Goal: Task Accomplishment & Management: Use online tool/utility

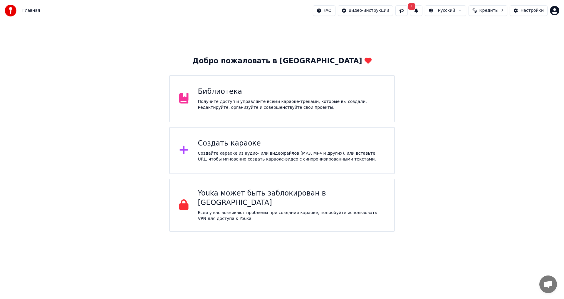
click at [224, 150] on div "Создайте караоке из аудио- или видеофайлов (MP3, MP4 и других), или вставьте UR…" at bounding box center [291, 156] width 187 height 12
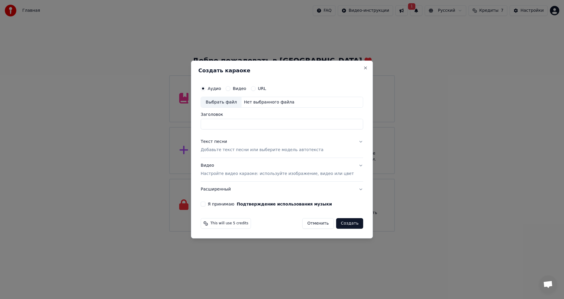
click at [244, 88] on label "Видео" at bounding box center [240, 88] width 14 height 4
click at [230, 88] on button "Видео" at bounding box center [228, 88] width 5 height 5
click at [217, 86] on label "Аудио" at bounding box center [214, 88] width 13 height 4
click at [205, 86] on button "Аудио" at bounding box center [203, 88] width 5 height 5
click at [224, 101] on div "Выбрать файл" at bounding box center [221, 102] width 41 height 11
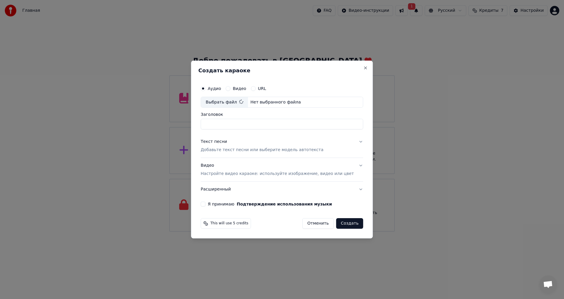
type input "**********"
click at [221, 141] on div "Текст песни" at bounding box center [214, 142] width 26 height 6
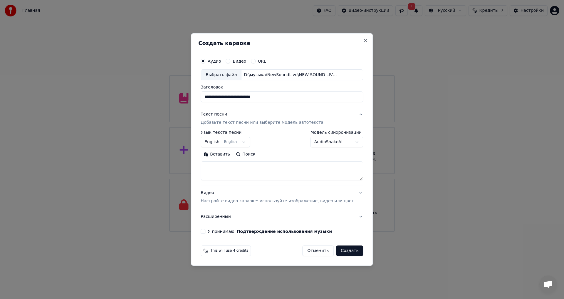
click at [221, 141] on button "English English" at bounding box center [225, 142] width 49 height 11
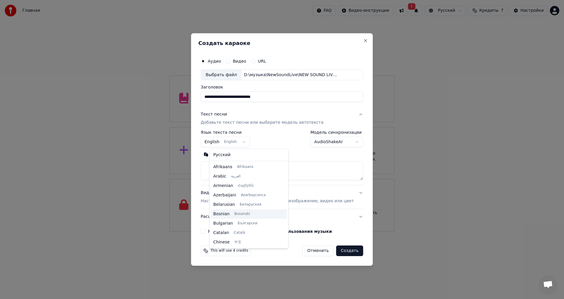
scroll to position [47, 0]
click at [216, 142] on body "Главная FAQ Видео-инструкции 1 Русский Кредиты 7 Настройки Добро пожаловать в Y…" at bounding box center [282, 115] width 564 height 231
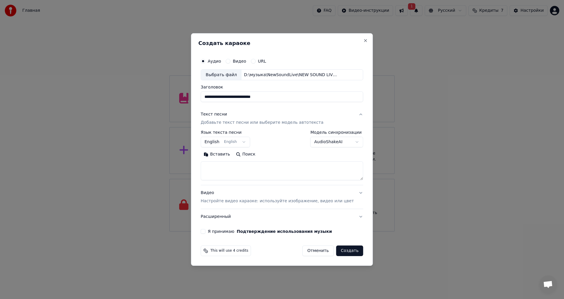
click at [224, 170] on textarea at bounding box center [282, 171] width 162 height 19
click at [224, 153] on button "Вставить" at bounding box center [217, 154] width 32 height 9
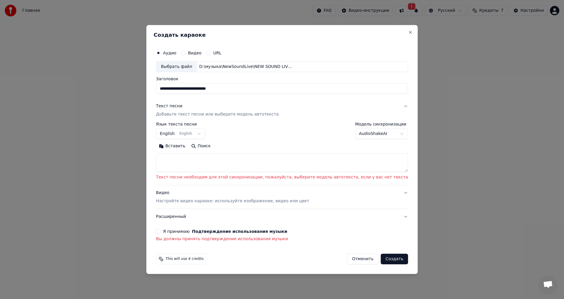
click at [184, 158] on textarea at bounding box center [282, 162] width 252 height 19
click at [188, 162] on textarea at bounding box center [282, 162] width 252 height 19
click at [184, 145] on button "Вставить" at bounding box center [172, 146] width 32 height 9
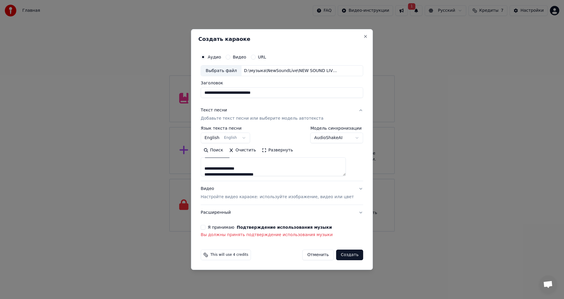
scroll to position [174, 0]
click at [234, 196] on p "Настройте видео караоке: используйте изображение, видео или цвет" at bounding box center [277, 197] width 153 height 6
type textarea "**********"
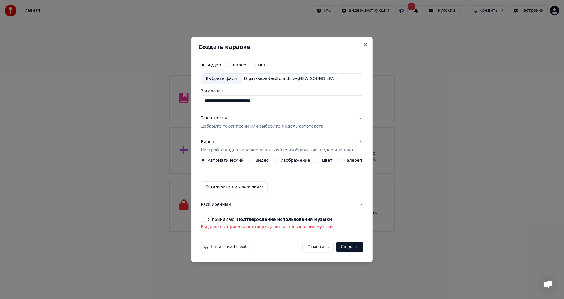
click at [266, 160] on label "Видео" at bounding box center [262, 160] width 14 height 4
click at [253, 160] on button "Видео" at bounding box center [250, 160] width 5 height 5
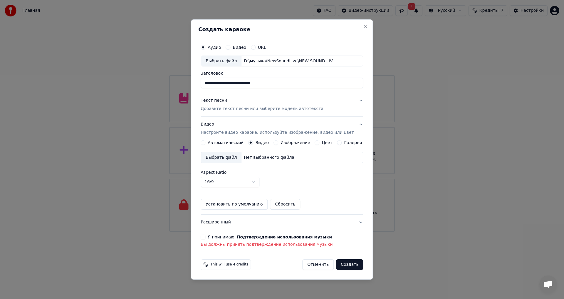
click at [223, 142] on label "Автоматический" at bounding box center [226, 142] width 36 height 4
click at [205, 142] on button "Автоматический" at bounding box center [203, 142] width 5 height 5
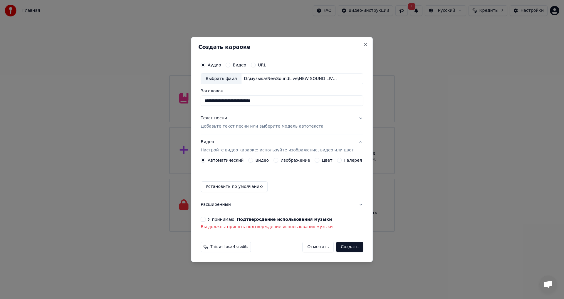
click at [266, 160] on label "Видео" at bounding box center [262, 160] width 14 height 4
click at [253, 160] on button "Видео" at bounding box center [250, 160] width 5 height 5
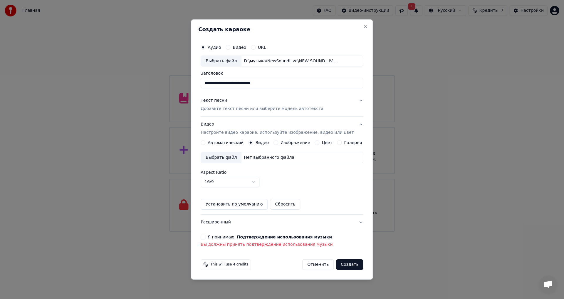
click at [224, 157] on div "Выбрать файл" at bounding box center [221, 157] width 41 height 11
click at [235, 141] on label "Автоматический" at bounding box center [226, 142] width 36 height 4
click at [205, 141] on button "Автоматический" at bounding box center [203, 142] width 5 height 5
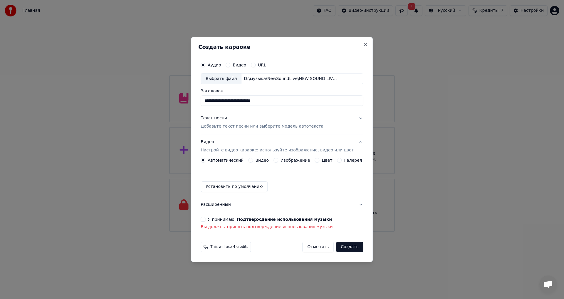
click at [296, 158] on label "Изображение" at bounding box center [295, 160] width 30 height 4
click at [278, 158] on button "Изображение" at bounding box center [275, 160] width 5 height 5
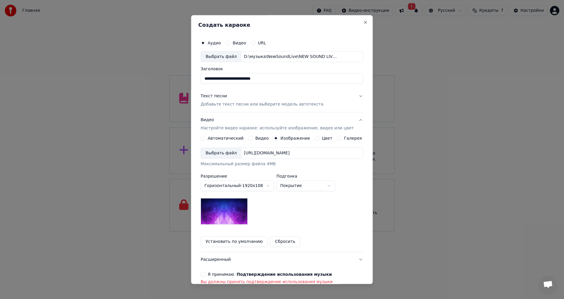
click at [230, 151] on div "Выбрать файл" at bounding box center [221, 153] width 41 height 11
click at [226, 152] on div "Выбрать файл" at bounding box center [221, 153] width 41 height 11
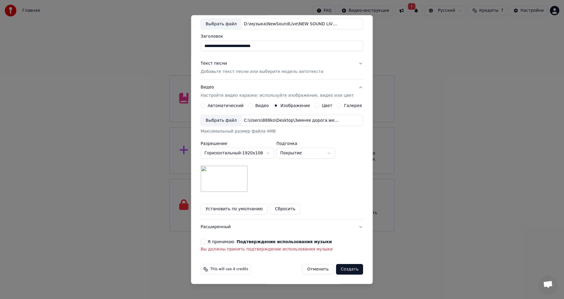
scroll to position [33, 0]
click at [205, 242] on button "Я принимаю Подтверждение использования музыки" at bounding box center [203, 241] width 5 height 5
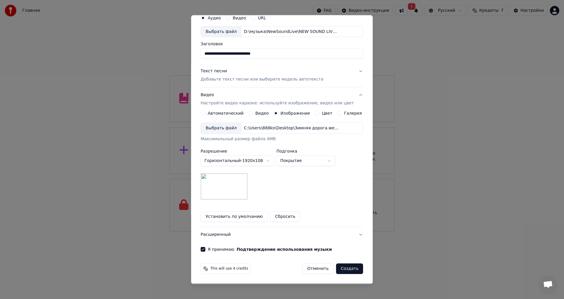
scroll to position [0, 0]
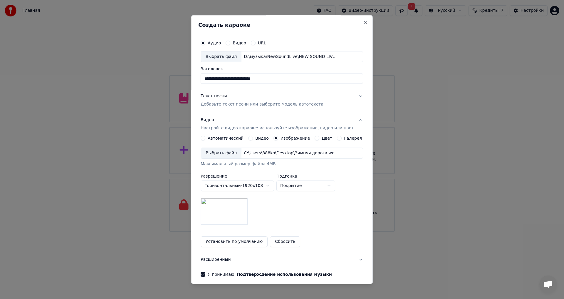
click at [218, 258] on button "Расширенный" at bounding box center [282, 259] width 162 height 15
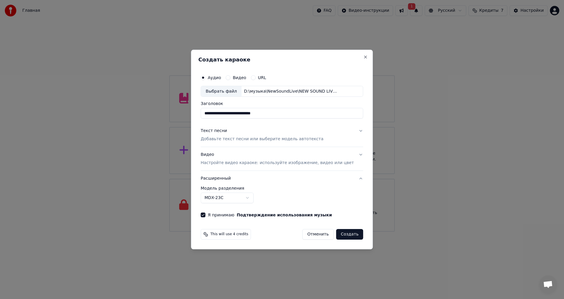
click at [223, 178] on button "Расширенный" at bounding box center [282, 178] width 162 height 15
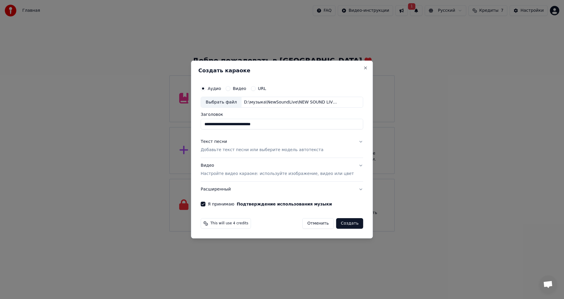
click at [226, 190] on button "Расширенный" at bounding box center [282, 188] width 162 height 15
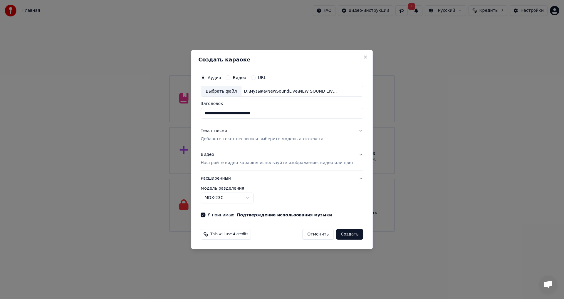
click at [246, 78] on label "Видео" at bounding box center [240, 77] width 14 height 4
click at [230, 78] on button "Видео" at bounding box center [228, 77] width 5 height 5
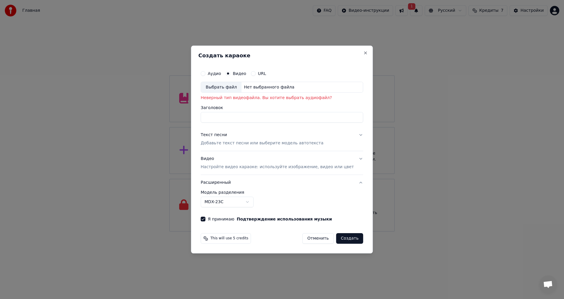
click at [221, 71] on label "Аудио" at bounding box center [214, 73] width 13 height 4
click at [205, 71] on button "Аудио" at bounding box center [203, 73] width 5 height 5
click at [226, 87] on div "Выбрать файл" at bounding box center [221, 87] width 41 height 11
type input "**********"
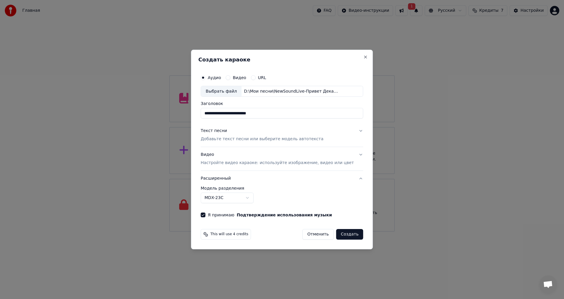
click at [234, 139] on p "Добавьте текст песни или выберите модель автотекста" at bounding box center [262, 139] width 123 height 6
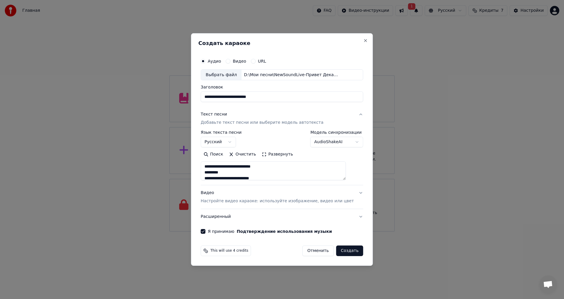
scroll to position [174, 0]
click at [346, 251] on button "Создать" at bounding box center [349, 250] width 27 height 11
type textarea "**********"
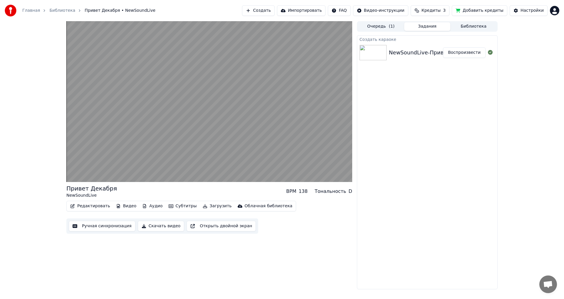
click at [161, 226] on button "Скачать видео" at bounding box center [161, 226] width 47 height 11
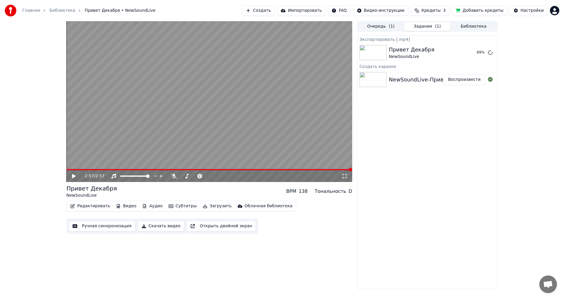
click at [138, 221] on button "Скачать видео" at bounding box center [161, 226] width 47 height 11
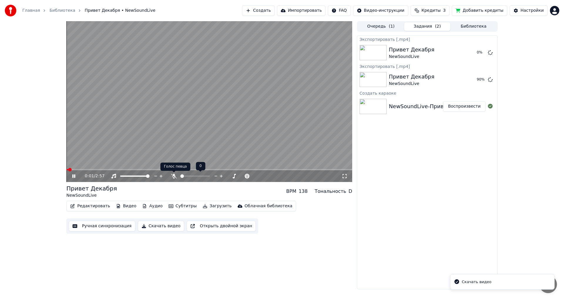
click at [172, 175] on icon at bounding box center [174, 176] width 6 height 5
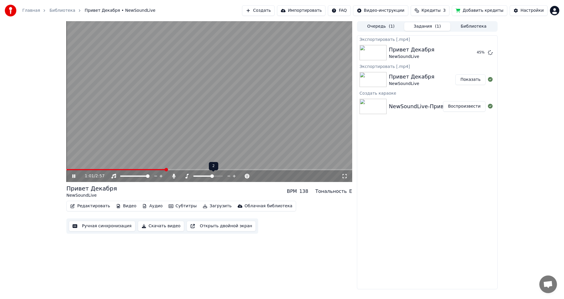
click at [214, 175] on span at bounding box center [212, 176] width 4 height 4
click at [210, 175] on span at bounding box center [210, 176] width 4 height 4
click at [149, 176] on span at bounding box center [148, 176] width 4 height 4
click at [75, 175] on icon at bounding box center [73, 176] width 3 height 4
click at [149, 178] on span at bounding box center [148, 176] width 4 height 4
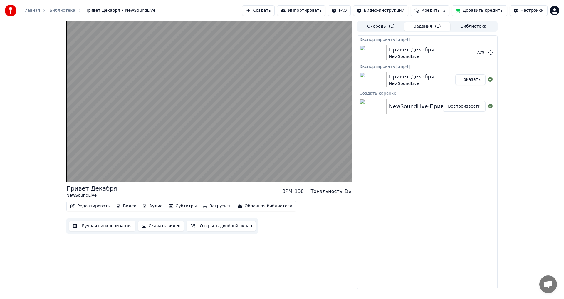
click at [304, 189] on div "138" at bounding box center [299, 191] width 9 height 7
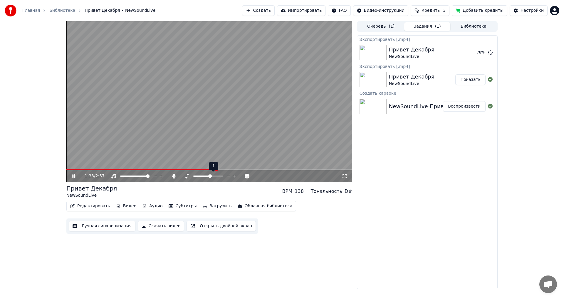
click at [233, 175] on icon at bounding box center [234, 176] width 6 height 6
click at [228, 175] on icon at bounding box center [229, 176] width 6 height 6
click at [70, 169] on span at bounding box center [165, 169] width 199 height 1
click at [66, 170] on span at bounding box center [68, 170] width 4 height 4
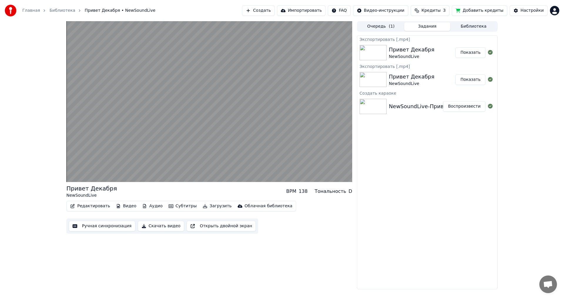
click at [463, 106] on button "Воспроизвести" at bounding box center [464, 106] width 43 height 11
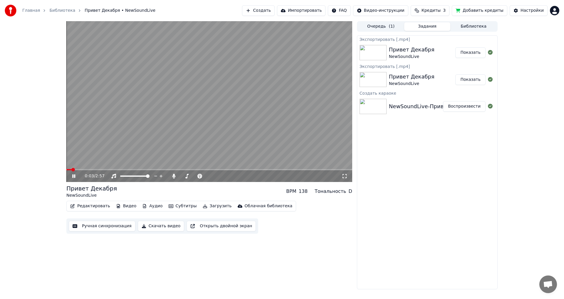
click at [344, 176] on icon at bounding box center [345, 176] width 6 height 5
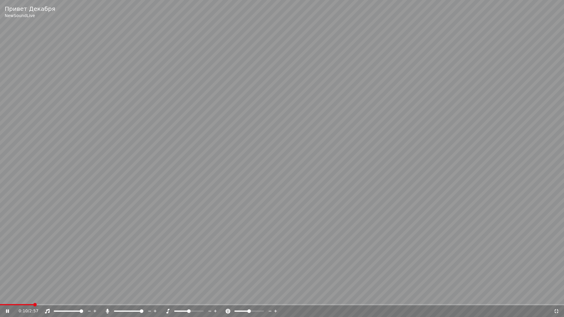
click at [275, 298] on icon at bounding box center [276, 311] width 6 height 6
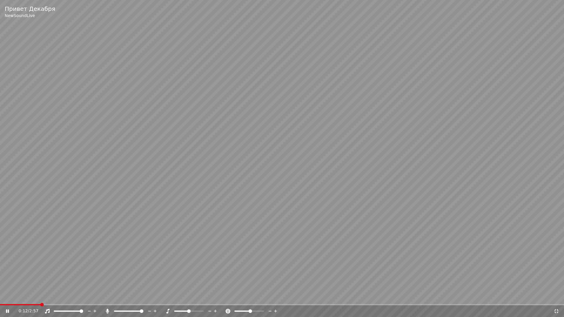
click at [275, 298] on icon at bounding box center [276, 311] width 6 height 6
click at [228, 298] on icon at bounding box center [228, 311] width 5 height 5
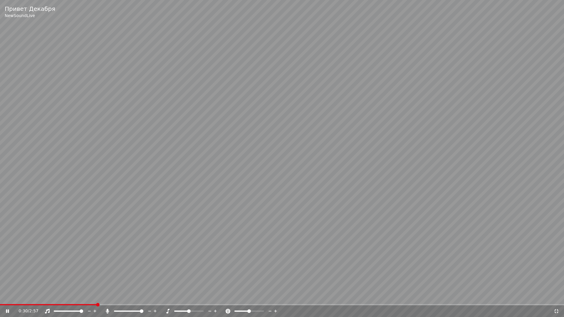
click at [228, 298] on icon at bounding box center [228, 311] width 5 height 5
click at [269, 298] on icon at bounding box center [270, 311] width 6 height 6
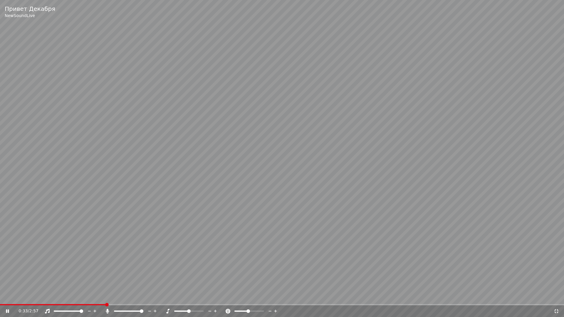
click at [269, 298] on icon at bounding box center [270, 311] width 6 height 6
click at [276, 298] on icon at bounding box center [276, 311] width 6 height 6
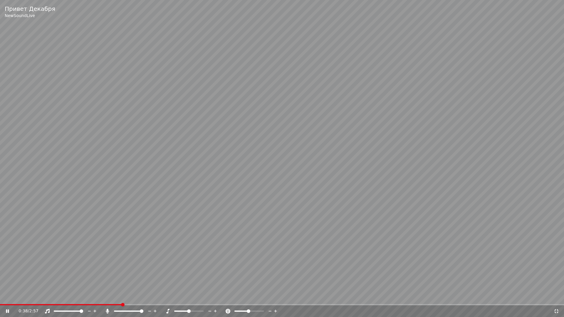
click at [276, 298] on icon at bounding box center [276, 311] width 6 height 6
click at [216, 298] on icon at bounding box center [216, 311] width 6 height 6
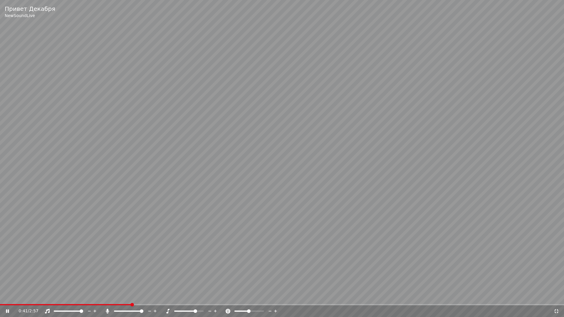
click at [211, 298] on icon at bounding box center [210, 311] width 6 height 6
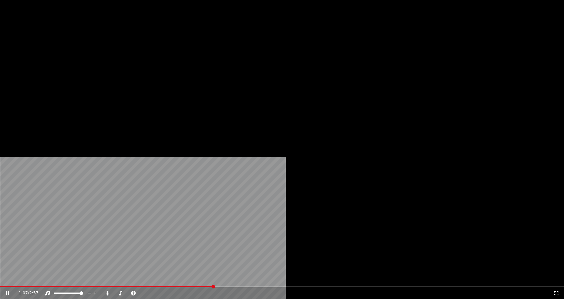
click at [19, 290] on icon at bounding box center [12, 292] width 14 height 5
